Goal: Task Accomplishment & Management: Use online tool/utility

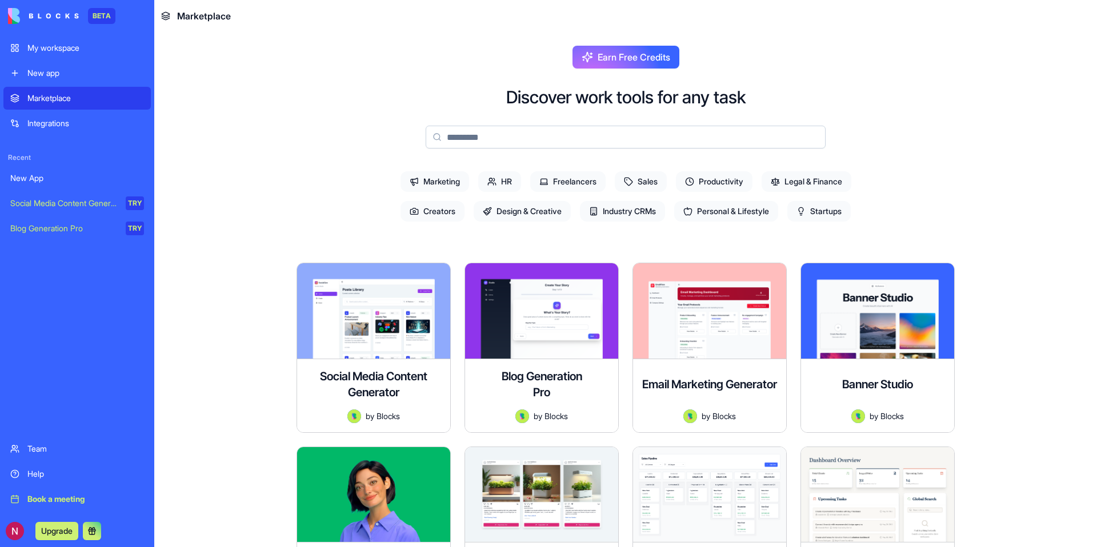
scroll to position [27, 0]
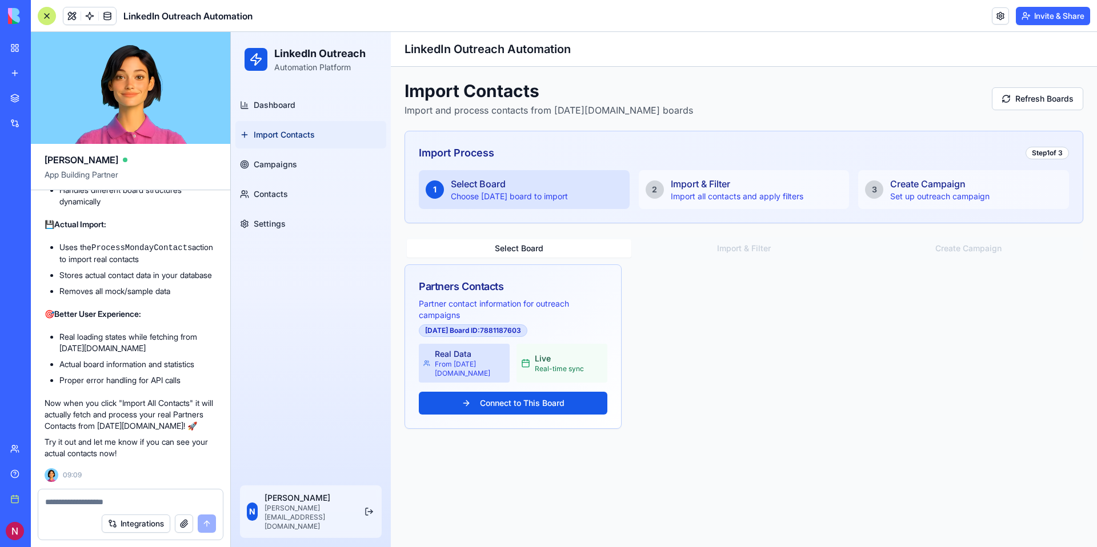
scroll to position [5581, 0]
click at [532, 394] on button "Connect to This Board" at bounding box center [513, 403] width 189 height 23
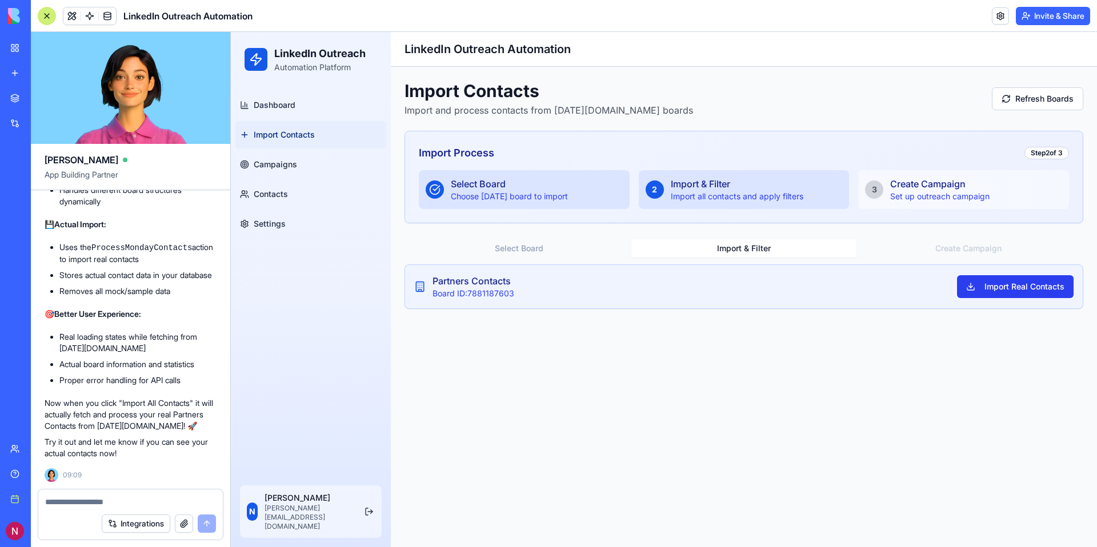
click at [1019, 289] on button "Import Real Contacts" at bounding box center [1015, 286] width 117 height 23
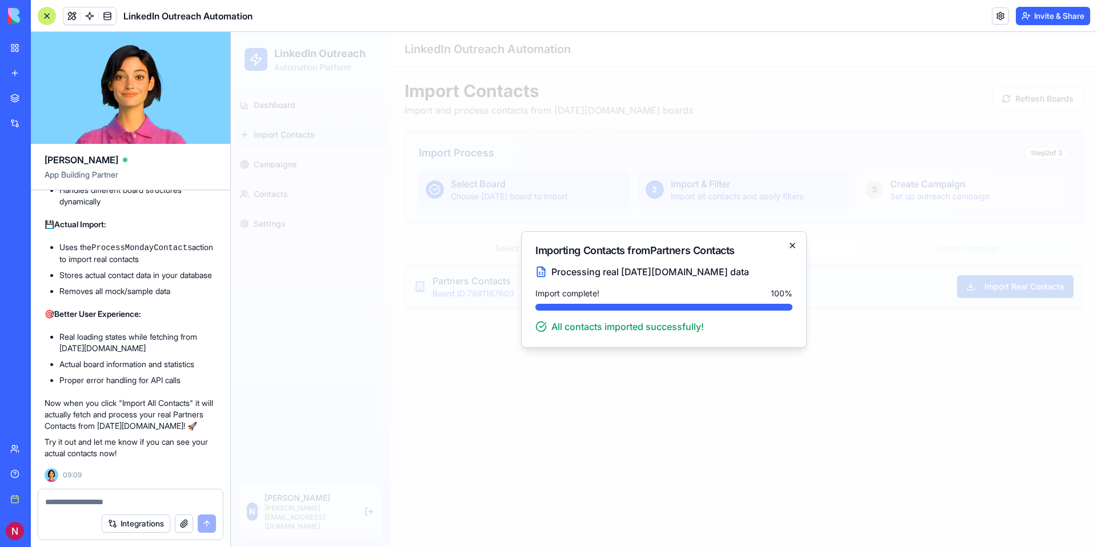
click at [789, 242] on icon "button" at bounding box center [792, 245] width 9 height 9
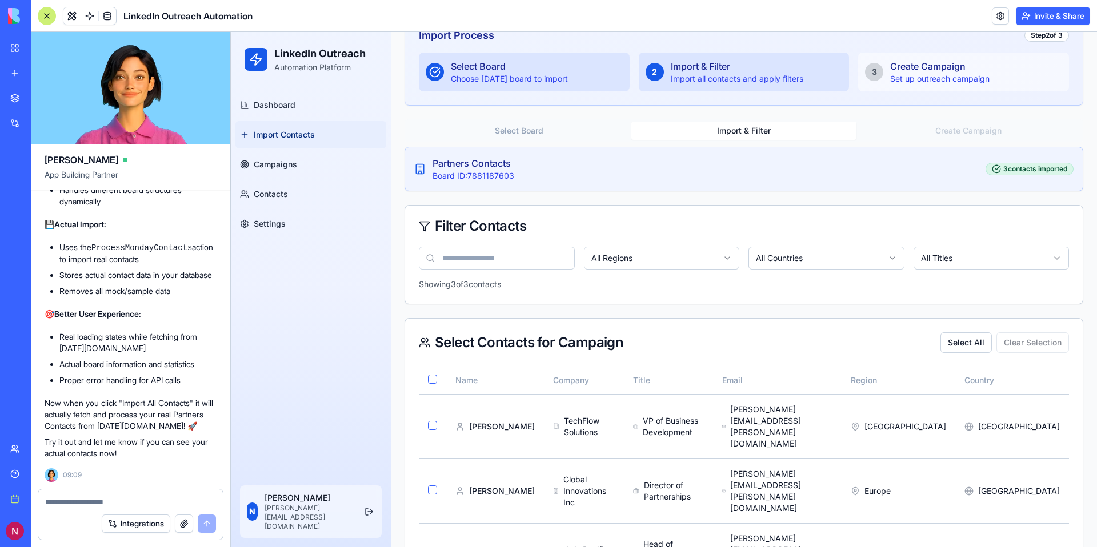
click at [139, 501] on textarea at bounding box center [130, 501] width 171 height 11
type textarea "*"
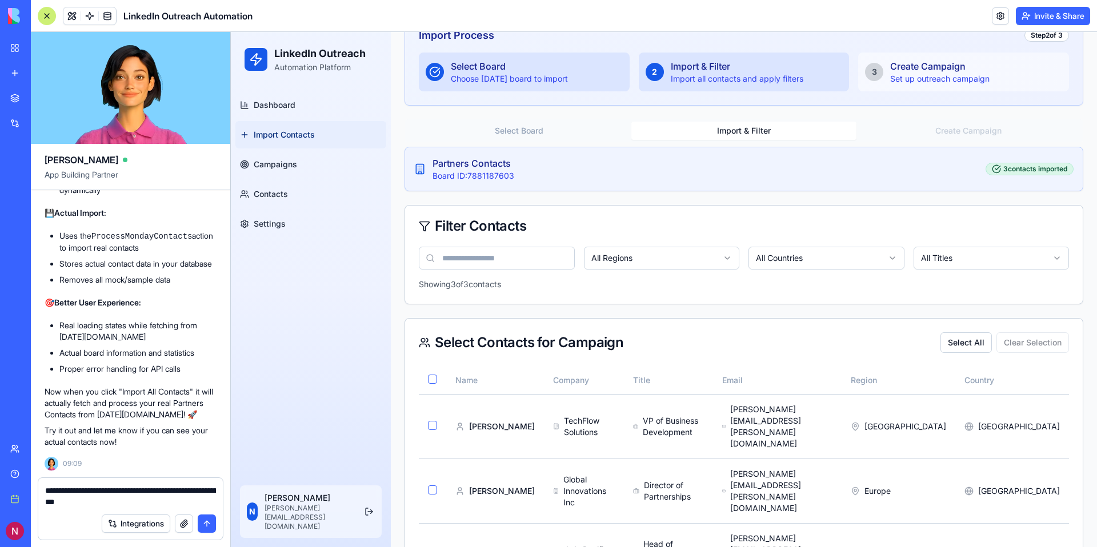
type textarea "**********"
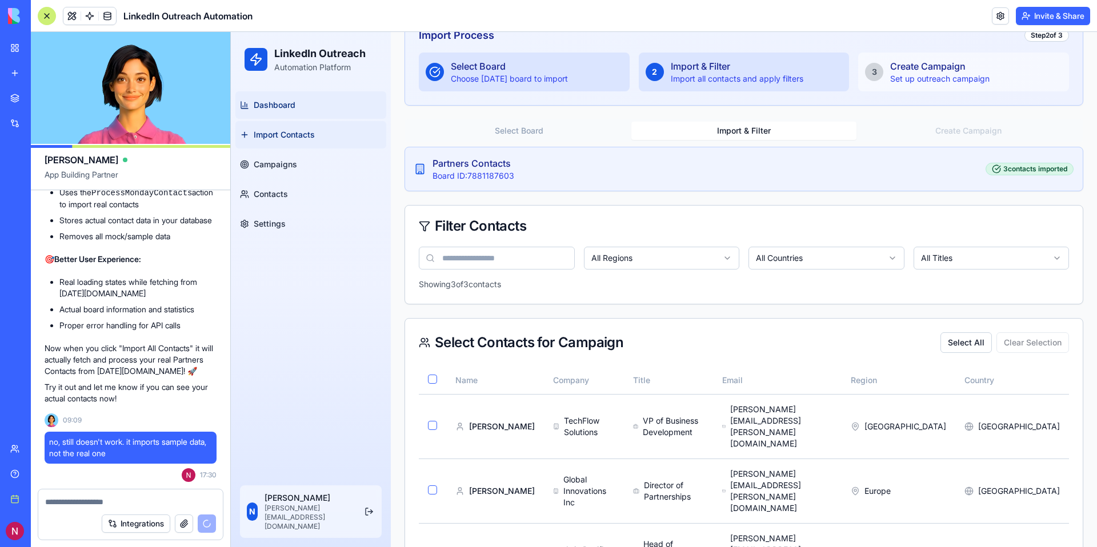
click at [283, 110] on span "Dashboard" at bounding box center [275, 104] width 42 height 11
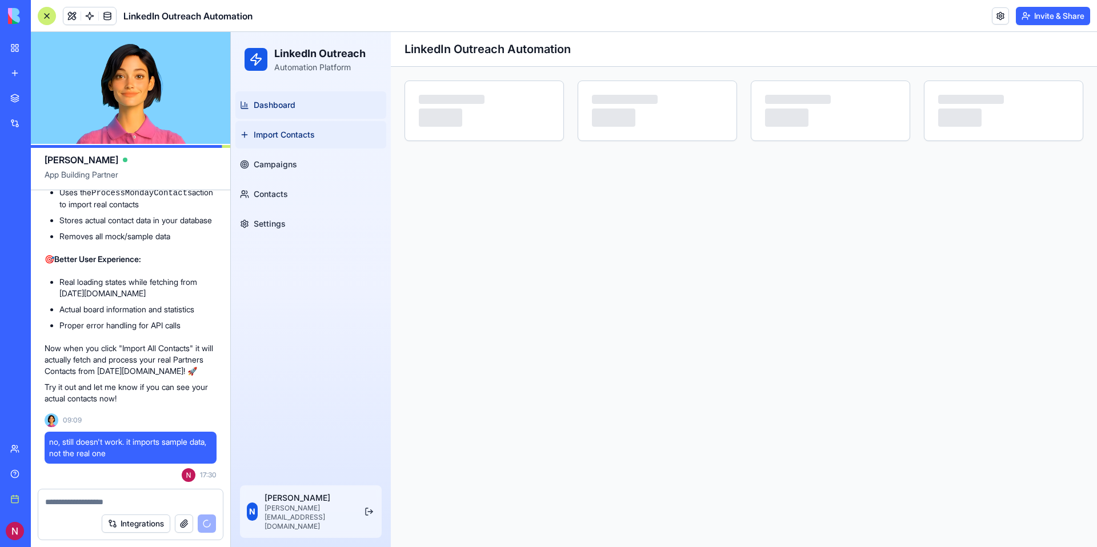
click at [288, 134] on span "Import Contacts" at bounding box center [284, 134] width 61 height 11
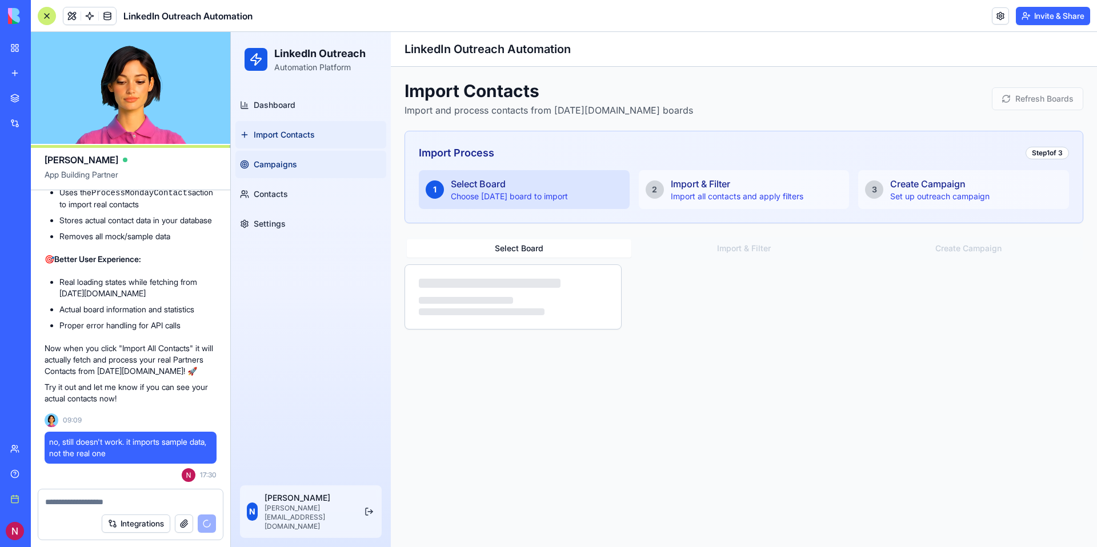
click at [288, 157] on link "Campaigns" at bounding box center [310, 164] width 151 height 27
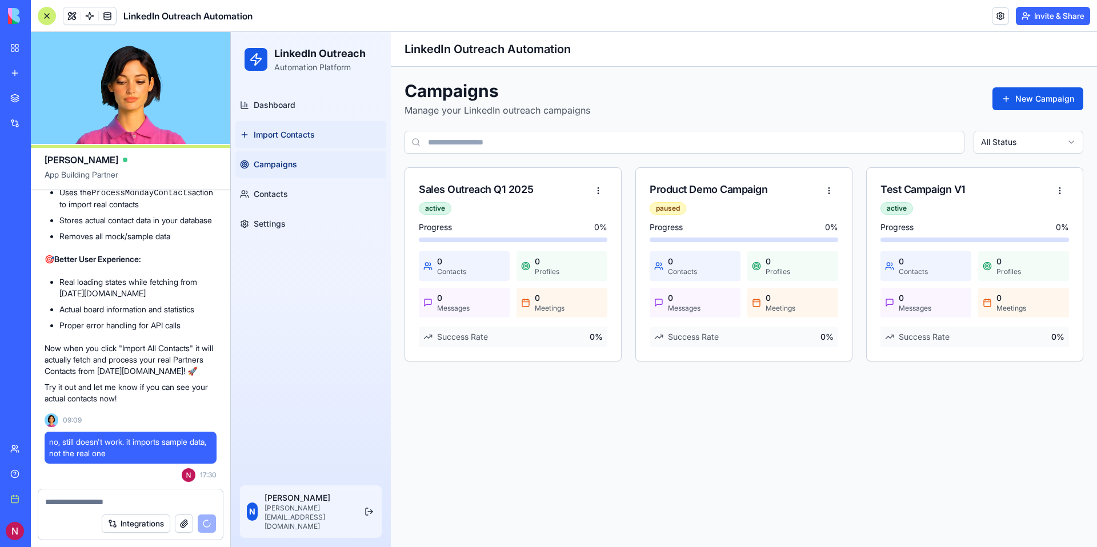
click at [298, 143] on link "Import Contacts" at bounding box center [310, 134] width 151 height 27
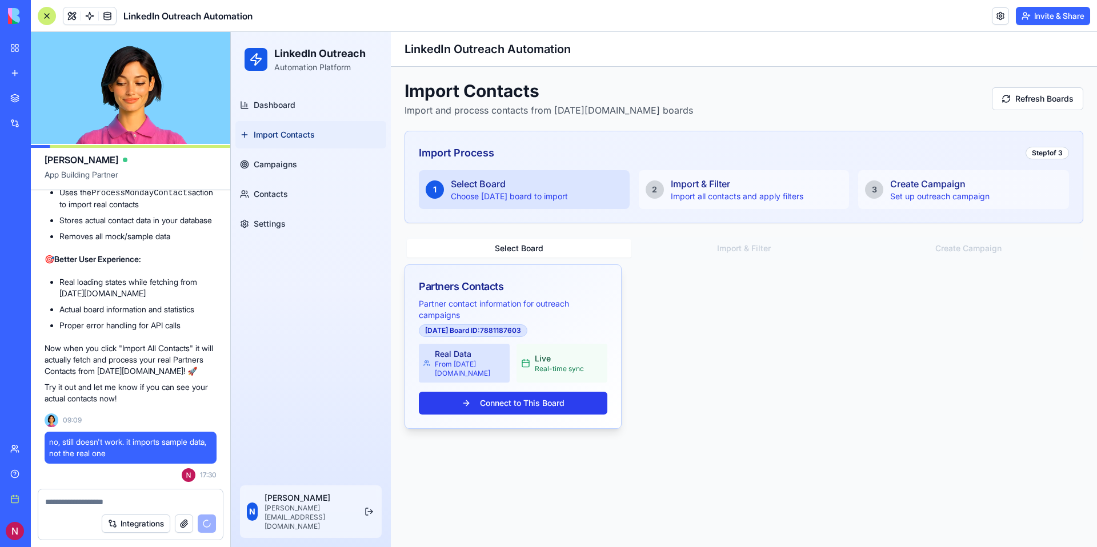
click at [523, 396] on button "Connect to This Board" at bounding box center [513, 403] width 189 height 23
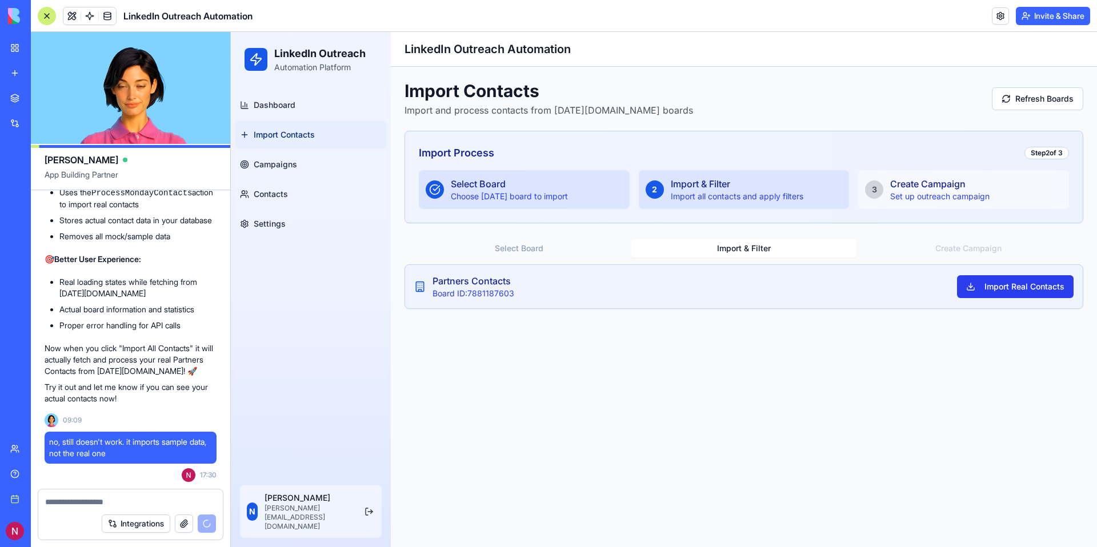
click at [1026, 287] on button "Import Real Contacts" at bounding box center [1015, 286] width 117 height 23
click at [1012, 284] on button "Import Real Contacts" at bounding box center [1015, 286] width 117 height 23
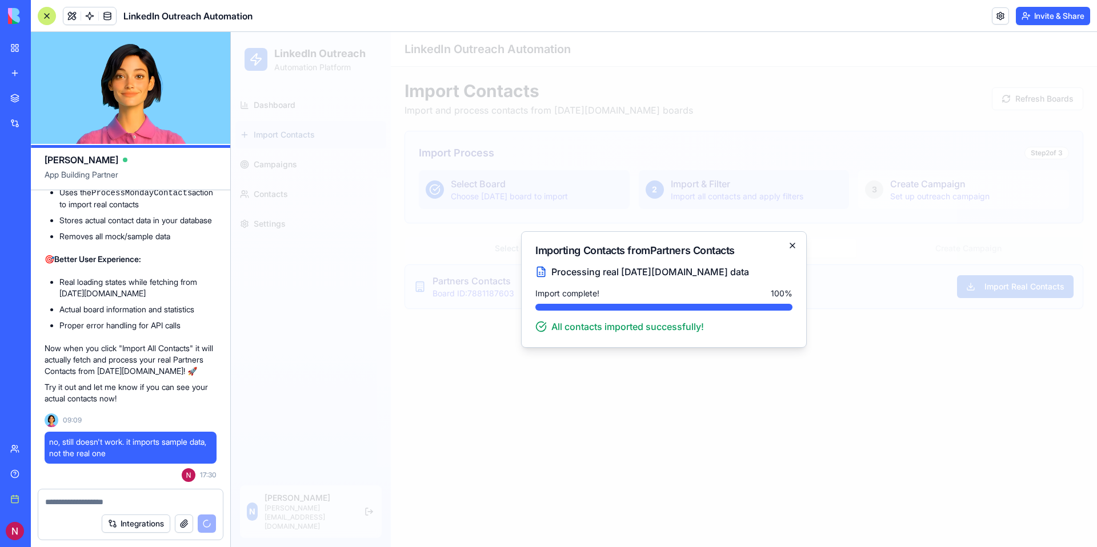
click at [789, 244] on icon "button" at bounding box center [792, 245] width 9 height 9
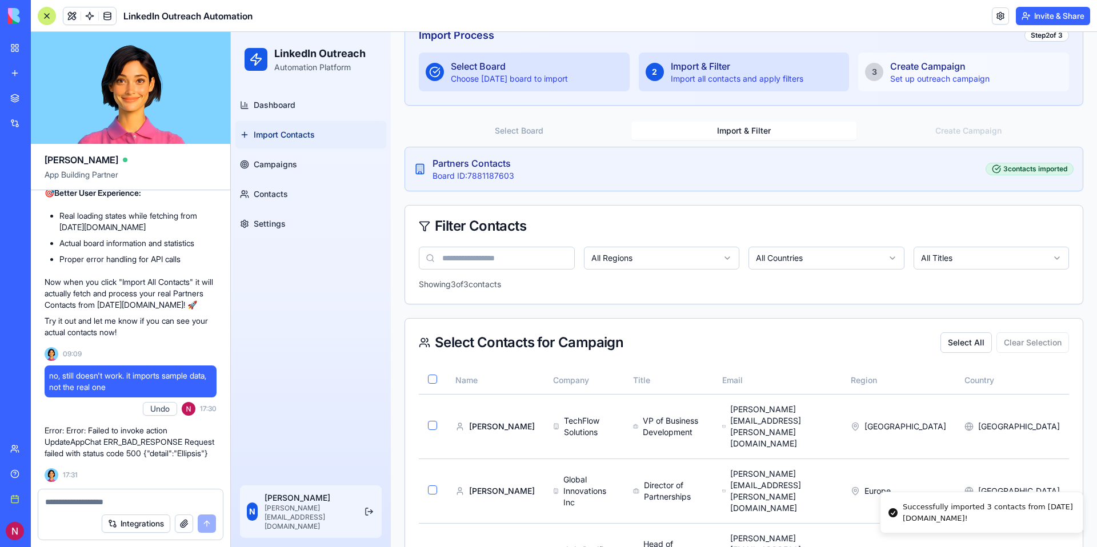
scroll to position [5691, 0]
